Goal: Task Accomplishment & Management: Manage account settings

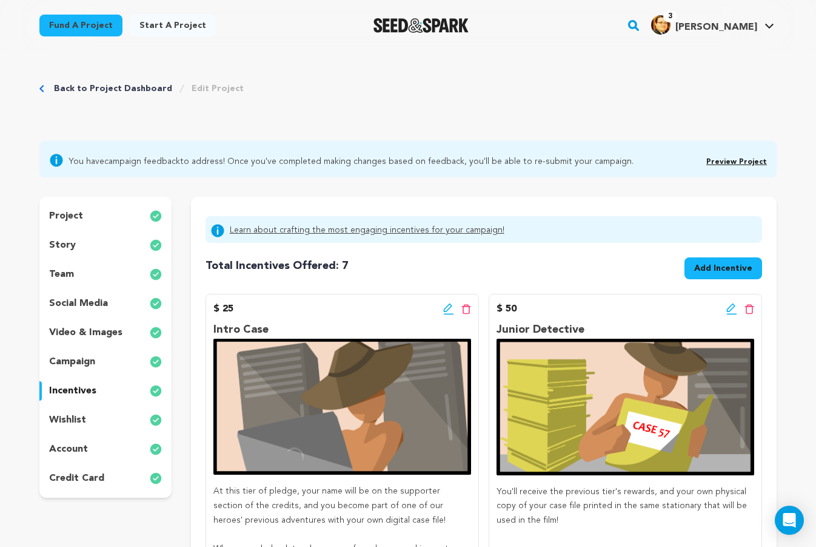
click at [76, 262] on div "project story team social media video & images campaign incentives wishlist acc…" at bounding box center [105, 347] width 132 height 301
click at [76, 254] on div "story" at bounding box center [105, 244] width 132 height 19
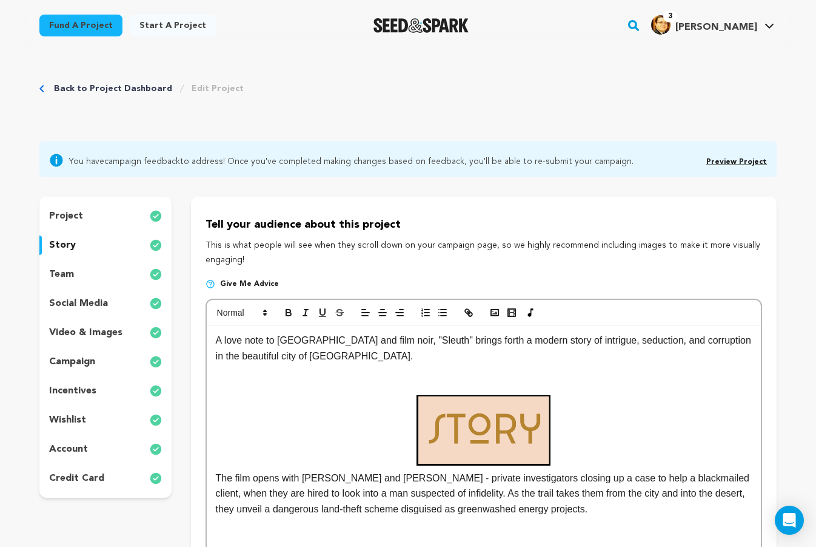
click at [107, 78] on div "Back to Project Dashboard Edit Project" at bounding box center [408, 101] width 738 height 80
click at [107, 86] on link "Back to Project Dashboard" at bounding box center [113, 88] width 118 height 12
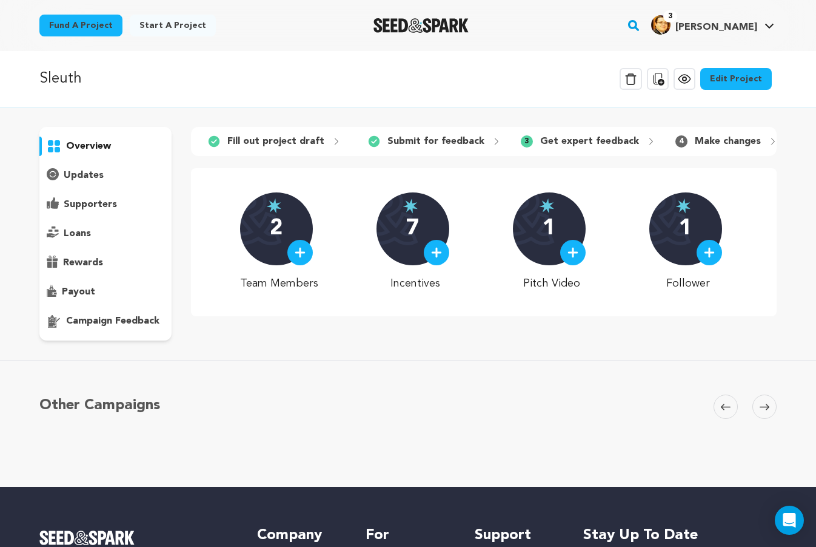
click at [120, 312] on div "campaign feedback" at bounding box center [105, 320] width 132 height 19
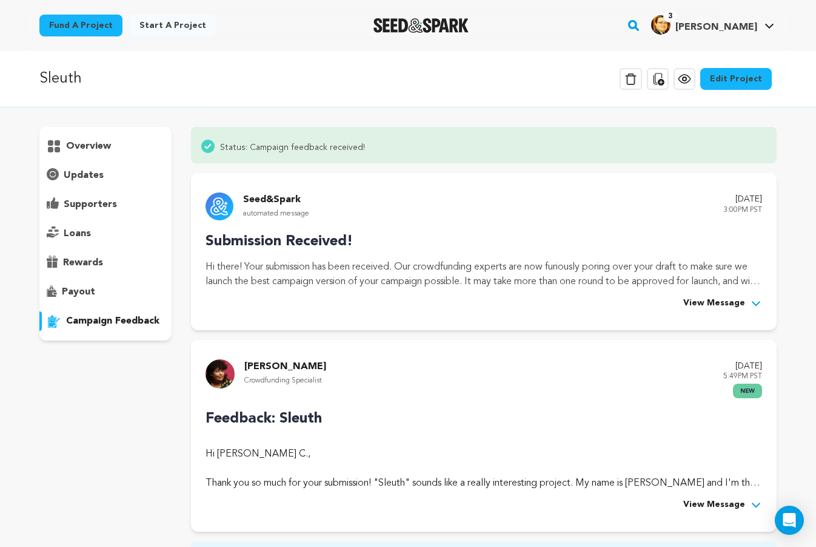
scroll to position [303, 0]
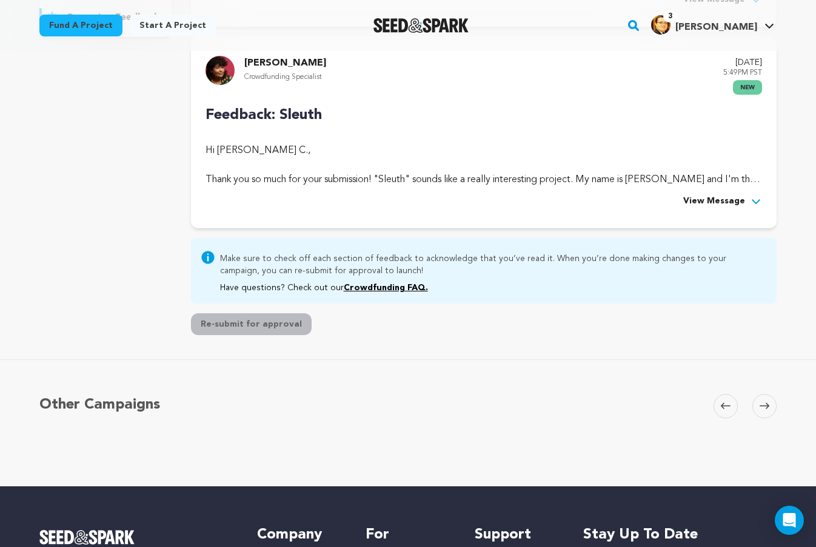
click at [702, 210] on div "Rocco Garrison Crowdfunding Specialist September 16, 2025 5:49PM PST new Feedba…" at bounding box center [484, 132] width 586 height 192
click at [702, 206] on span "View Message" at bounding box center [715, 201] width 62 height 15
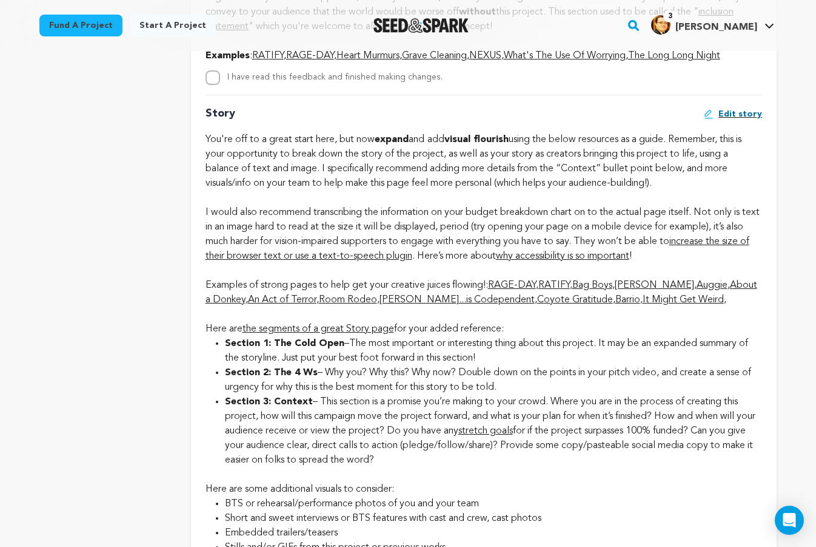
scroll to position [2062, 0]
